Goal: Information Seeking & Learning: Learn about a topic

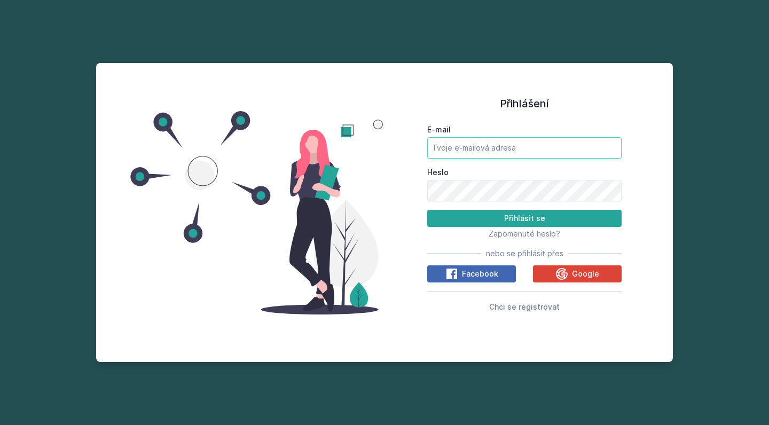
type input "[EMAIL_ADDRESS][DOMAIN_NAME]"
click at [560, 225] on button "Přihlásit se" at bounding box center [524, 218] width 194 height 17
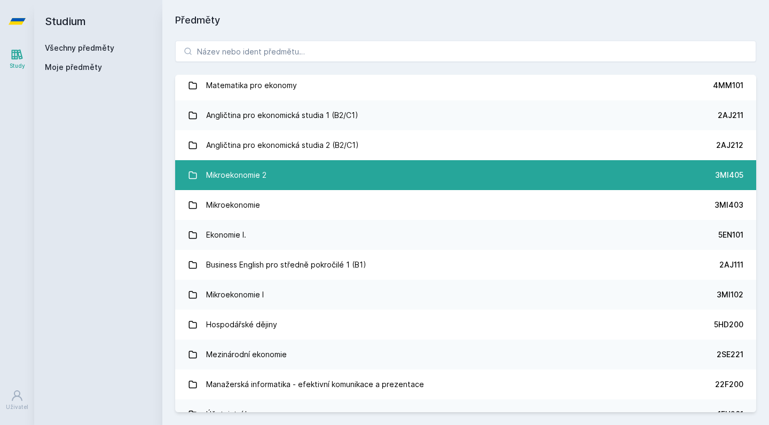
scroll to position [75, 0]
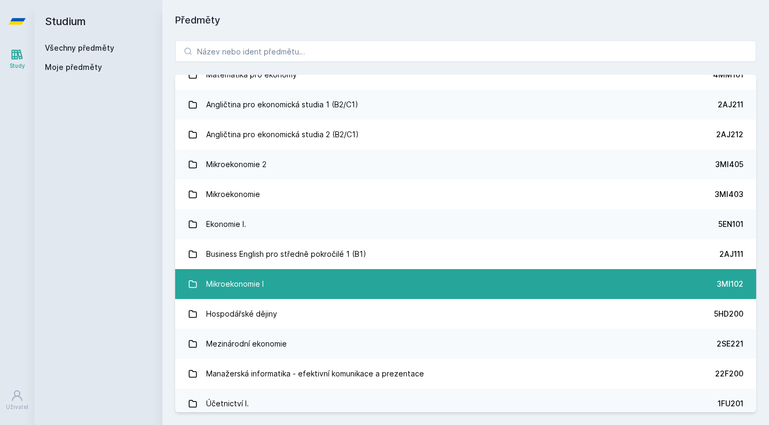
click at [412, 287] on link "Mikroekonomie I 3MI102" at bounding box center [465, 284] width 581 height 30
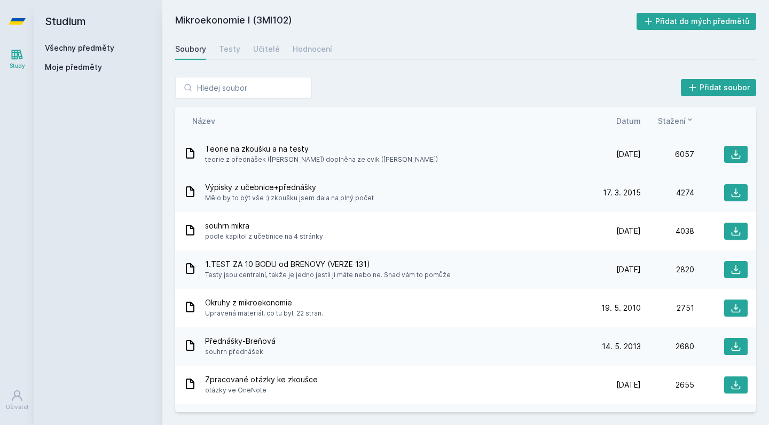
click at [344, 141] on div "Teorie na zkoušku a na testy teorie z přednášek ([PERSON_NAME]) doplněna ze cvi…" at bounding box center [465, 154] width 581 height 38
click at [102, 51] on link "Všechny předměty" at bounding box center [79, 47] width 69 height 9
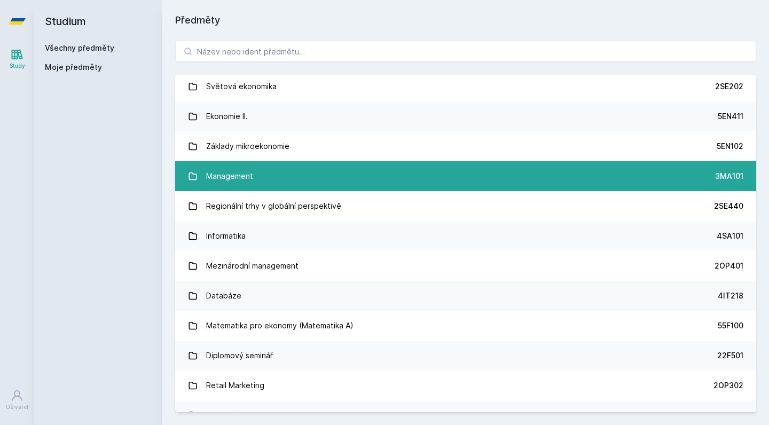
scroll to position [308, 0]
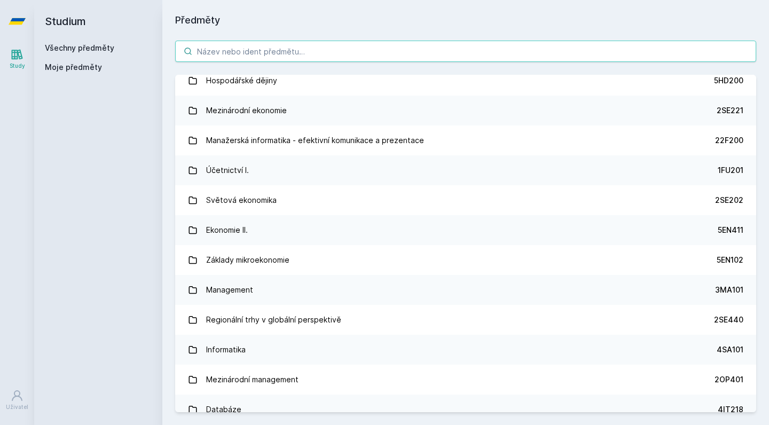
click at [347, 51] on input "search" at bounding box center [465, 51] width 581 height 21
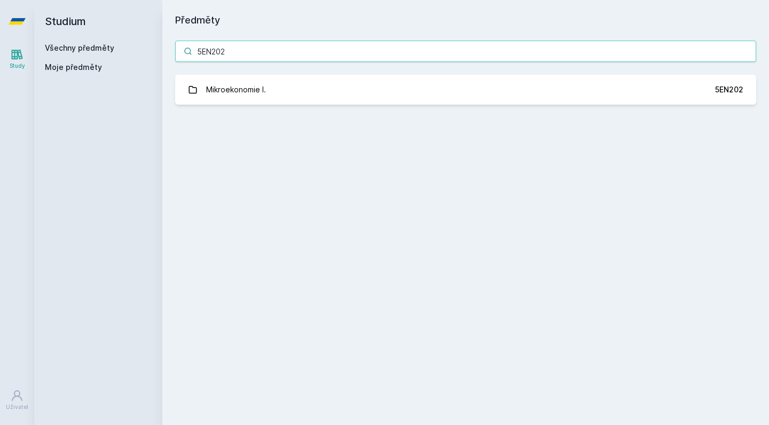
scroll to position [0, 0]
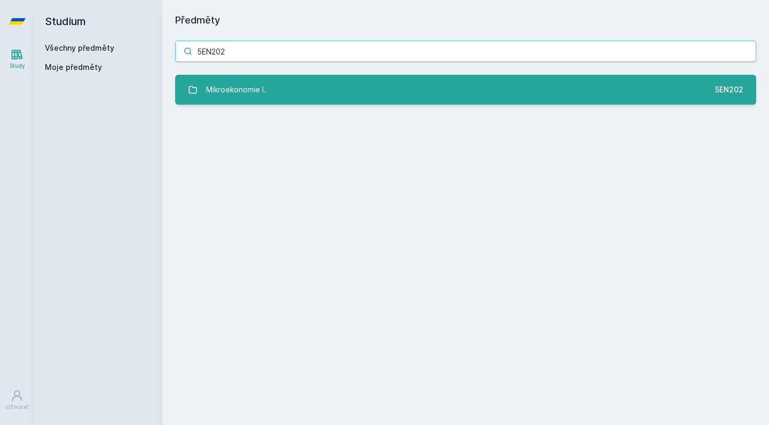
type input "5EN202"
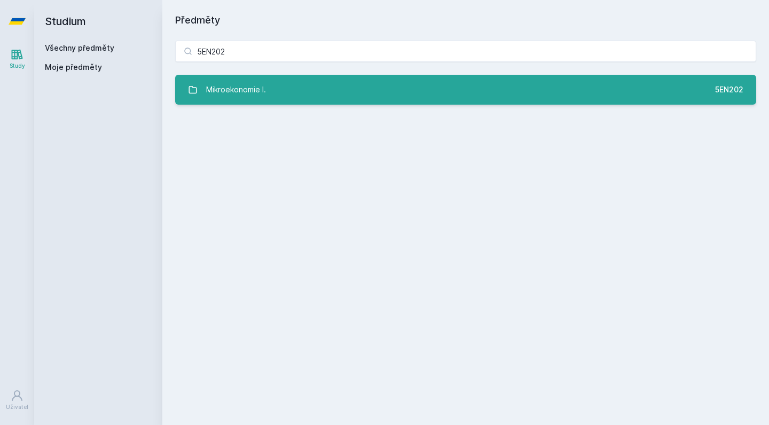
click at [391, 97] on link "Mikroekonomie I. 5EN202" at bounding box center [465, 90] width 581 height 30
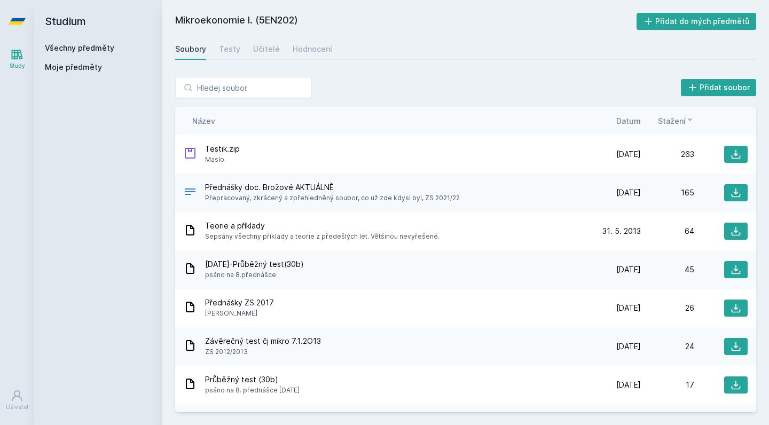
click at [386, 200] on span "Přepracovaný, zkrácený a zpřehledněný soubor, co už zde kdysi byl, ZS 2021/22" at bounding box center [332, 198] width 255 height 11
